Goal: Check status: Check status

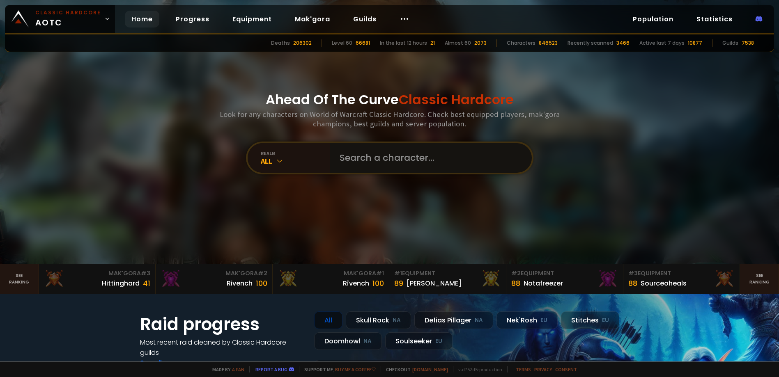
click at [350, 150] on input "text" at bounding box center [428, 158] width 187 height 30
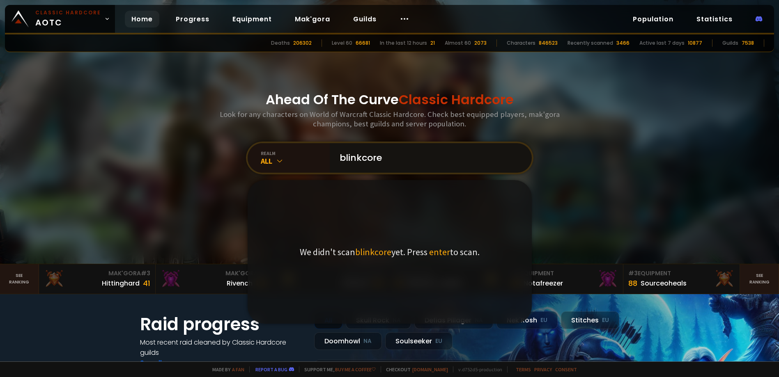
type input "blinkcore"
click at [432, 252] on span "enter" at bounding box center [439, 251] width 21 height 11
click at [413, 161] on input "blinkcore" at bounding box center [428, 158] width 187 height 30
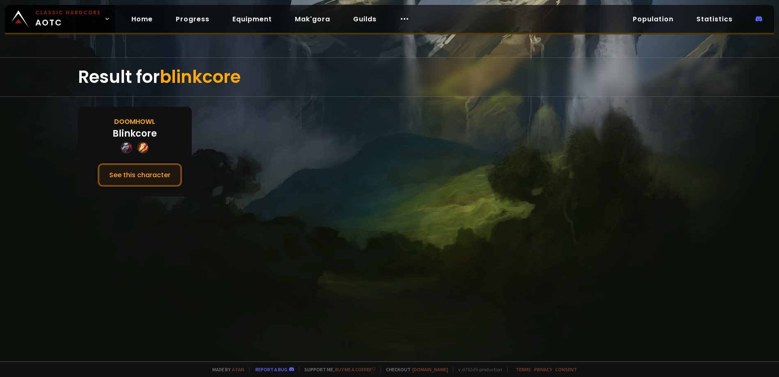
click at [132, 170] on button "See this character" at bounding box center [140, 174] width 84 height 23
